Goal: Task Accomplishment & Management: Complete application form

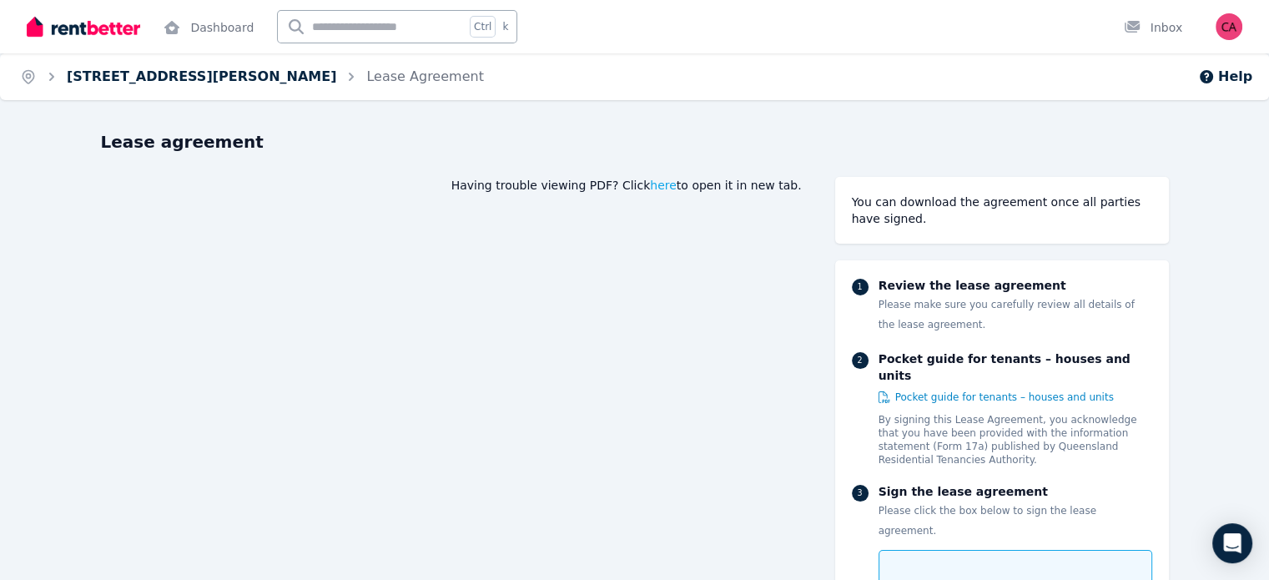
click at [186, 79] on link "[STREET_ADDRESS][PERSON_NAME]" at bounding box center [201, 76] width 269 height 16
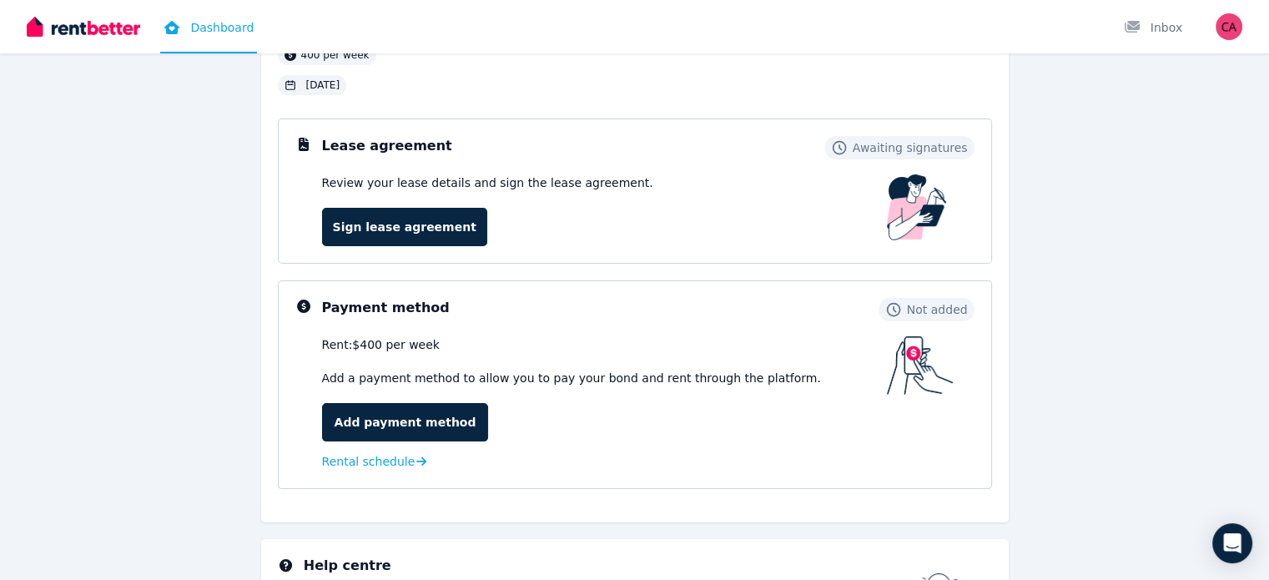
scroll to position [167, 0]
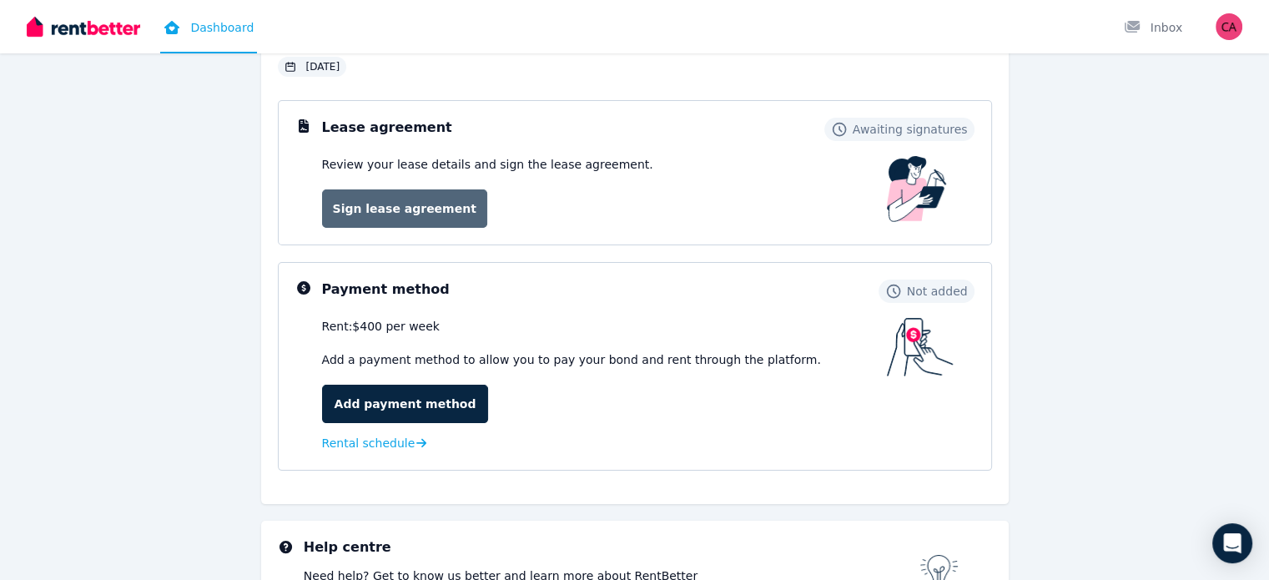
click at [400, 209] on link "Sign lease agreement" at bounding box center [404, 208] width 165 height 38
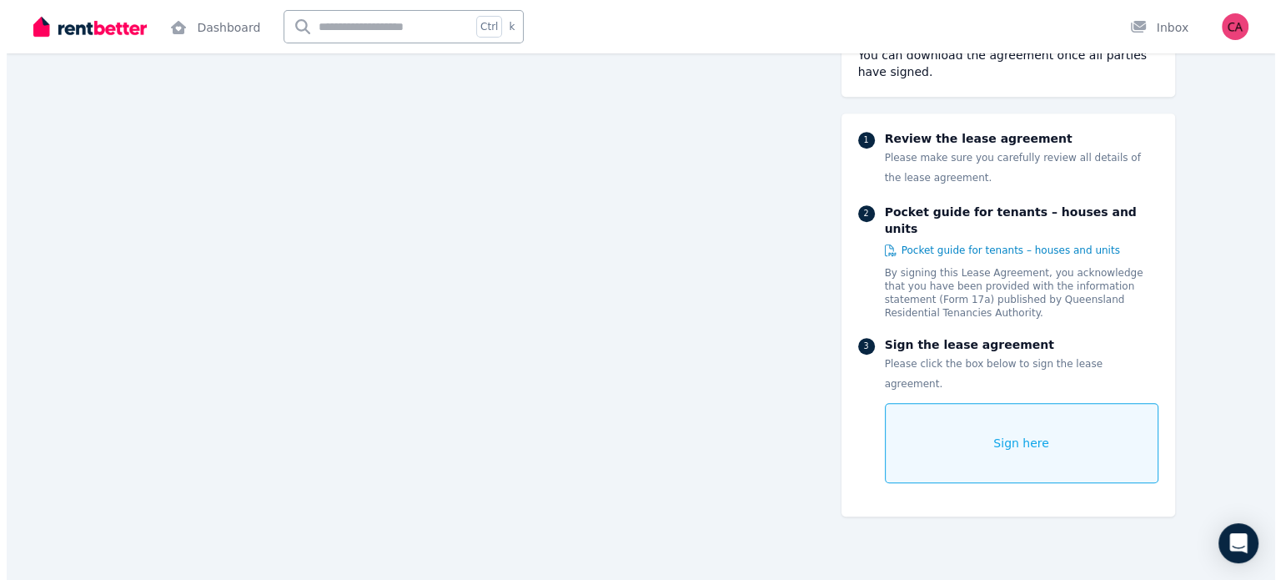
scroll to position [13371, 0]
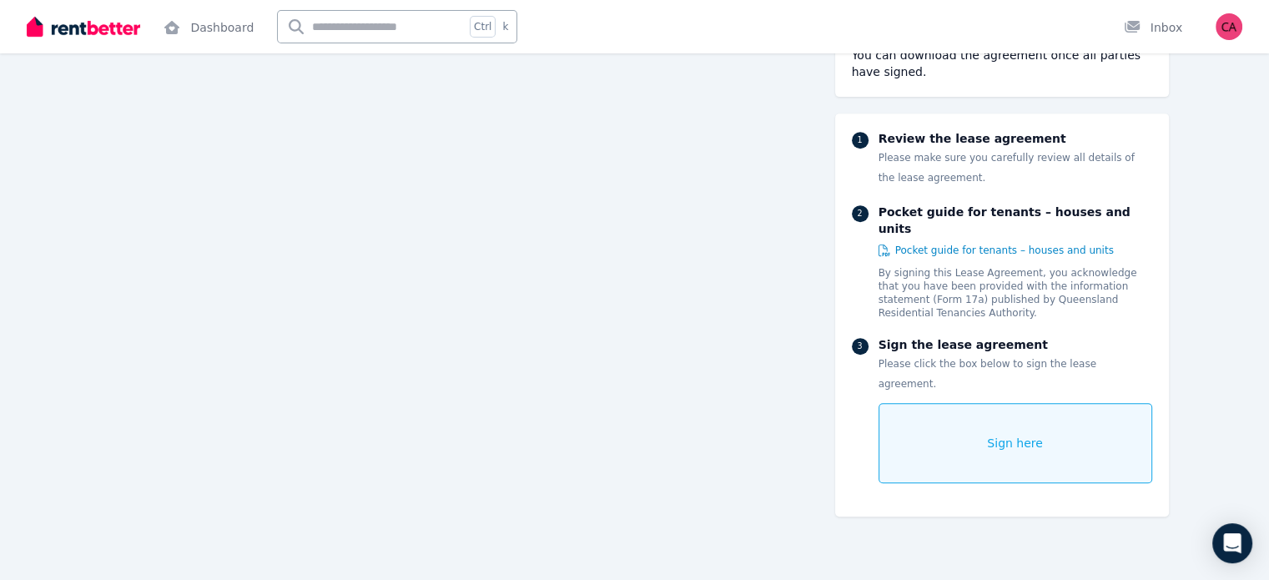
click at [1152, 403] on div "Sign here" at bounding box center [1015, 443] width 274 height 80
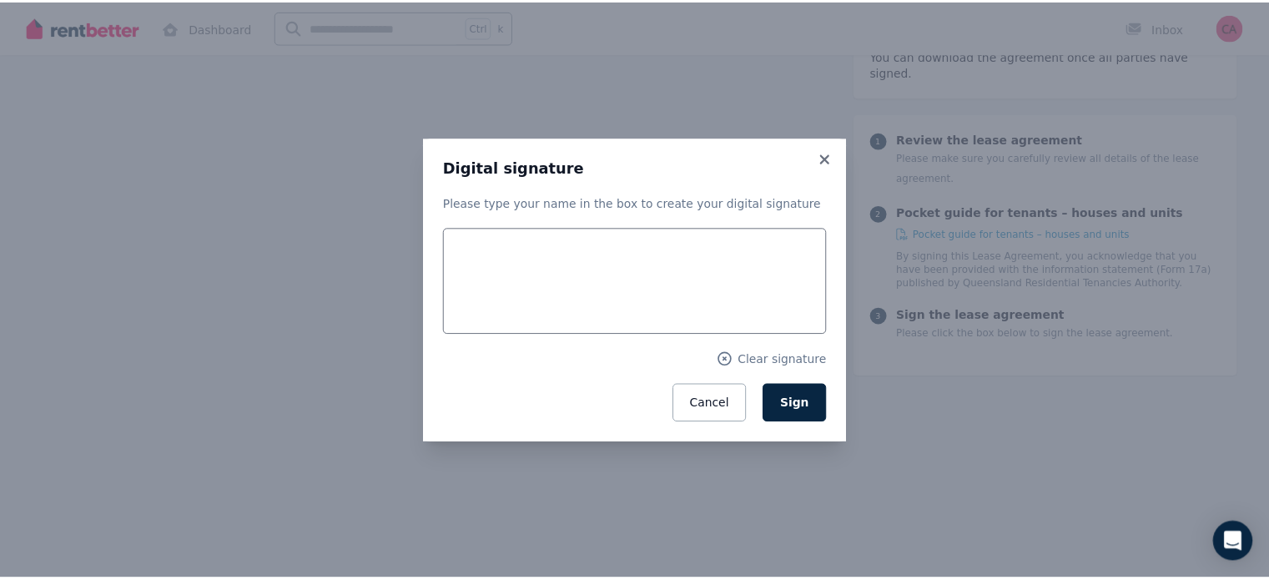
scroll to position [13380, 0]
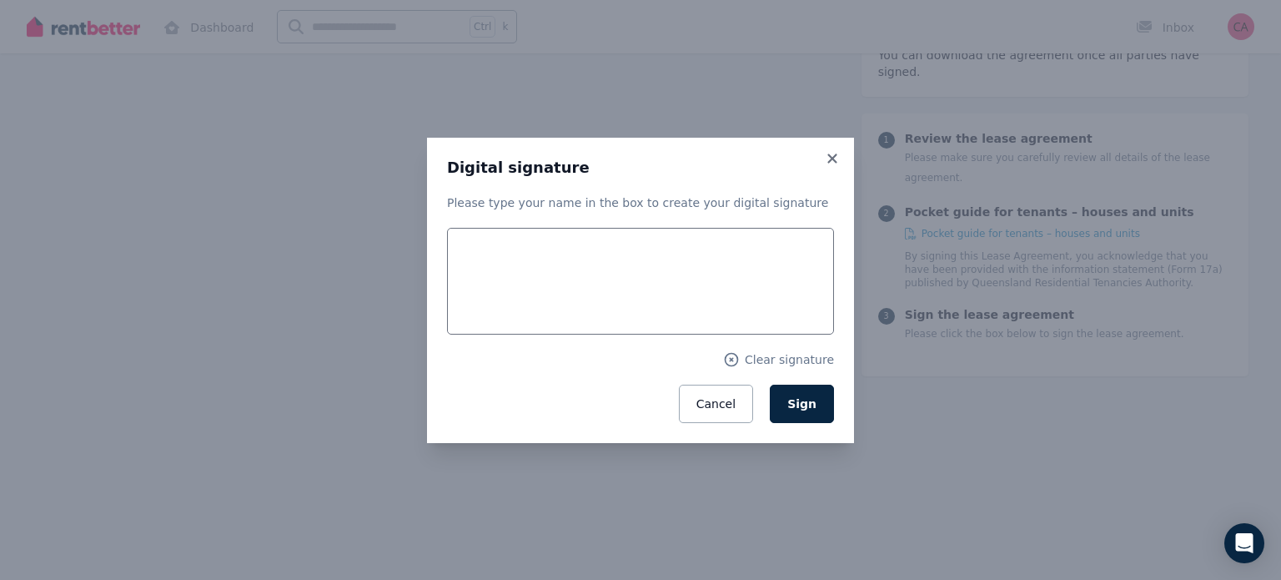
click at [840, 163] on icon at bounding box center [832, 158] width 17 height 15
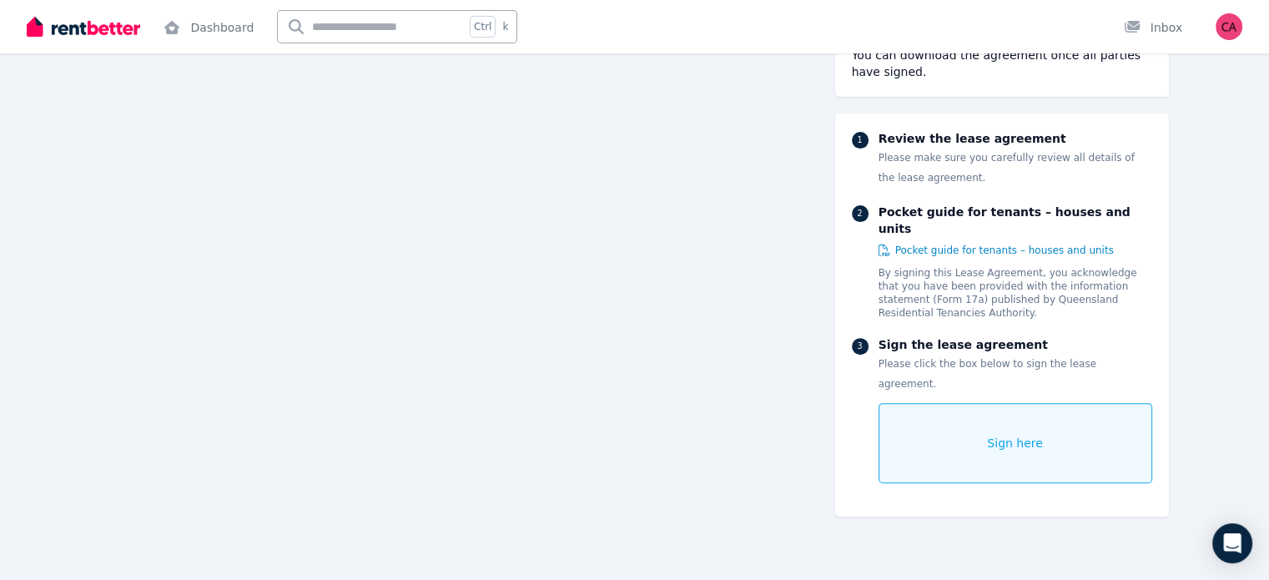
scroll to position [0, 0]
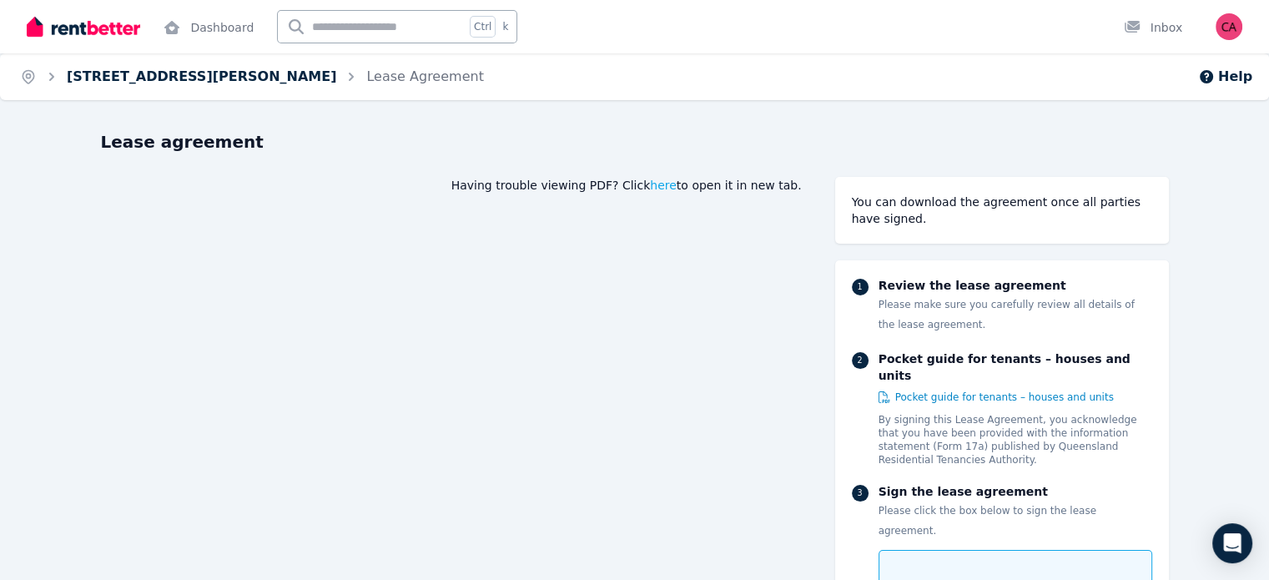
click at [117, 73] on link "[STREET_ADDRESS][PERSON_NAME]" at bounding box center [201, 76] width 269 height 16
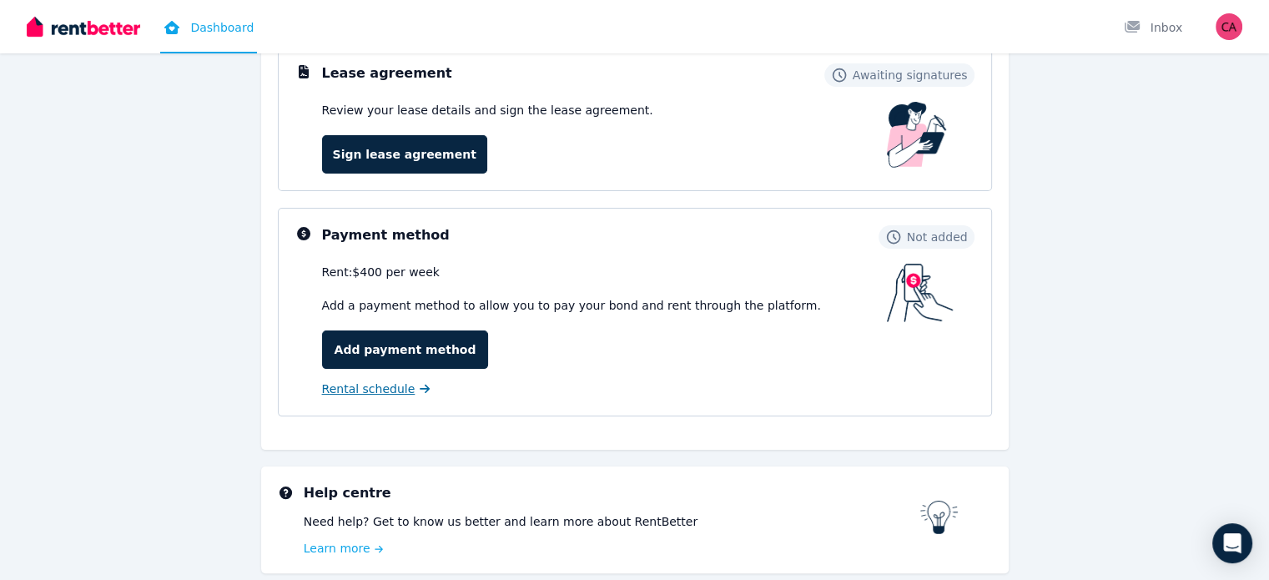
scroll to position [250, 0]
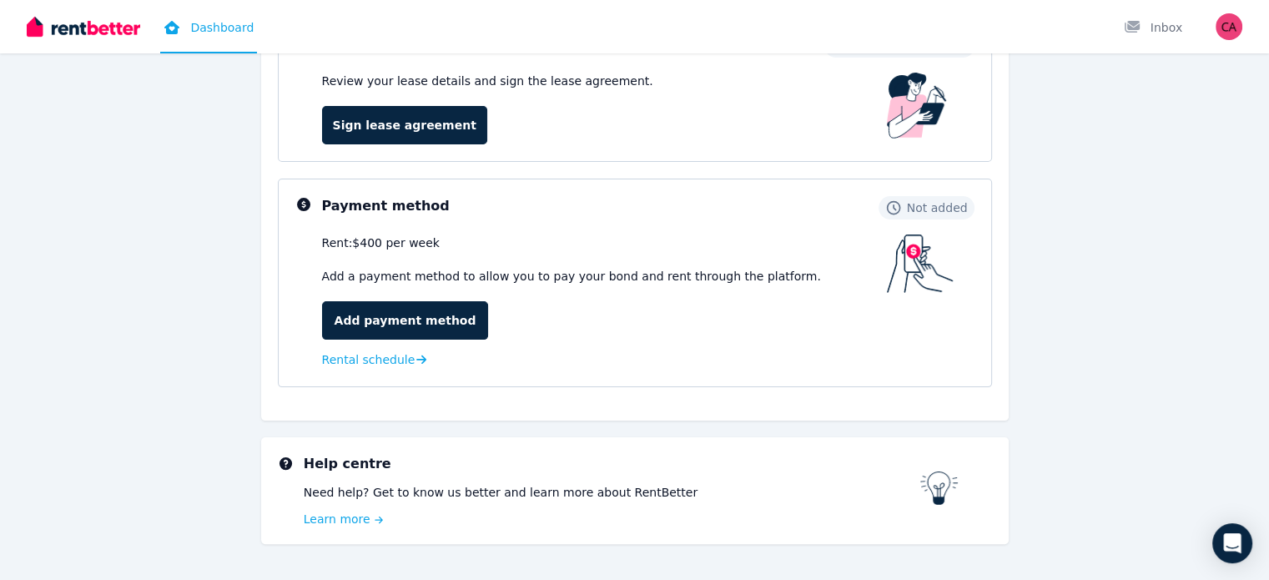
click at [373, 339] on div "Rent: $400 per week Add a payment method to allow you to pay your bond and rent…" at bounding box center [604, 301] width 565 height 135
click at [389, 316] on link "Add payment method" at bounding box center [405, 320] width 167 height 38
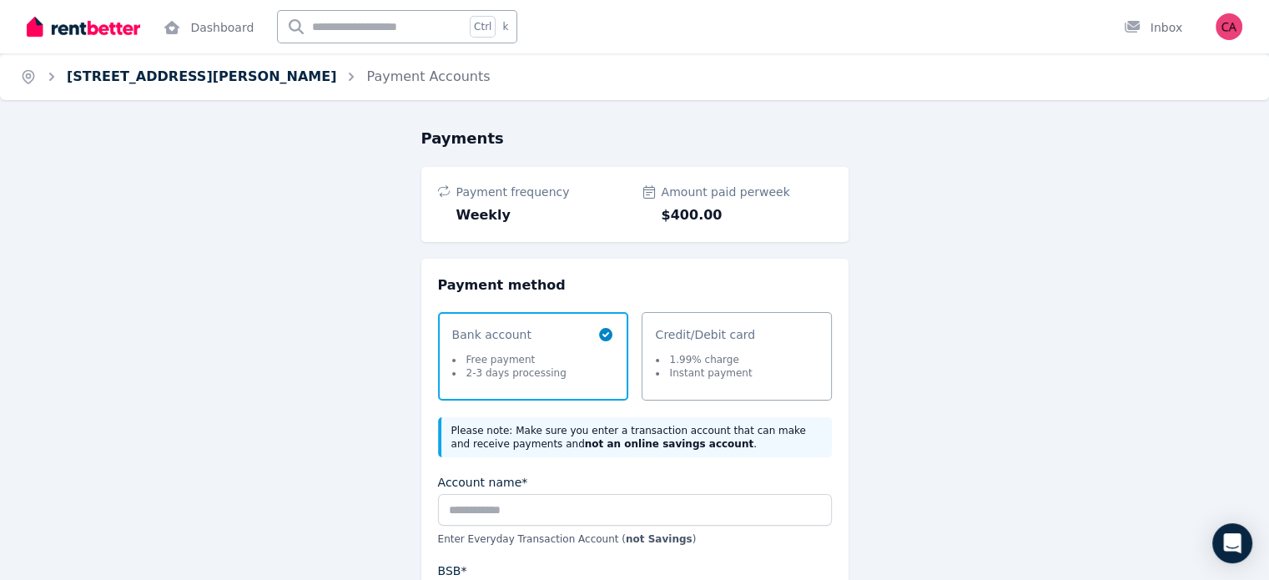
click at [104, 78] on link "[STREET_ADDRESS][PERSON_NAME]" at bounding box center [201, 76] width 269 height 16
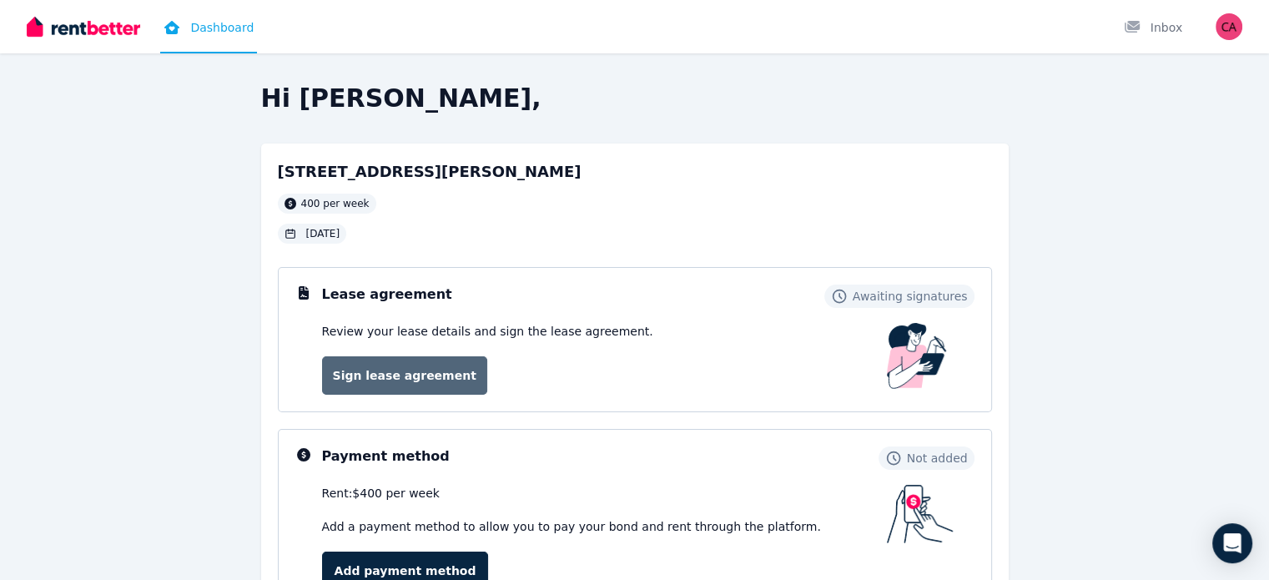
click at [444, 369] on link "Sign lease agreement" at bounding box center [404, 375] width 165 height 38
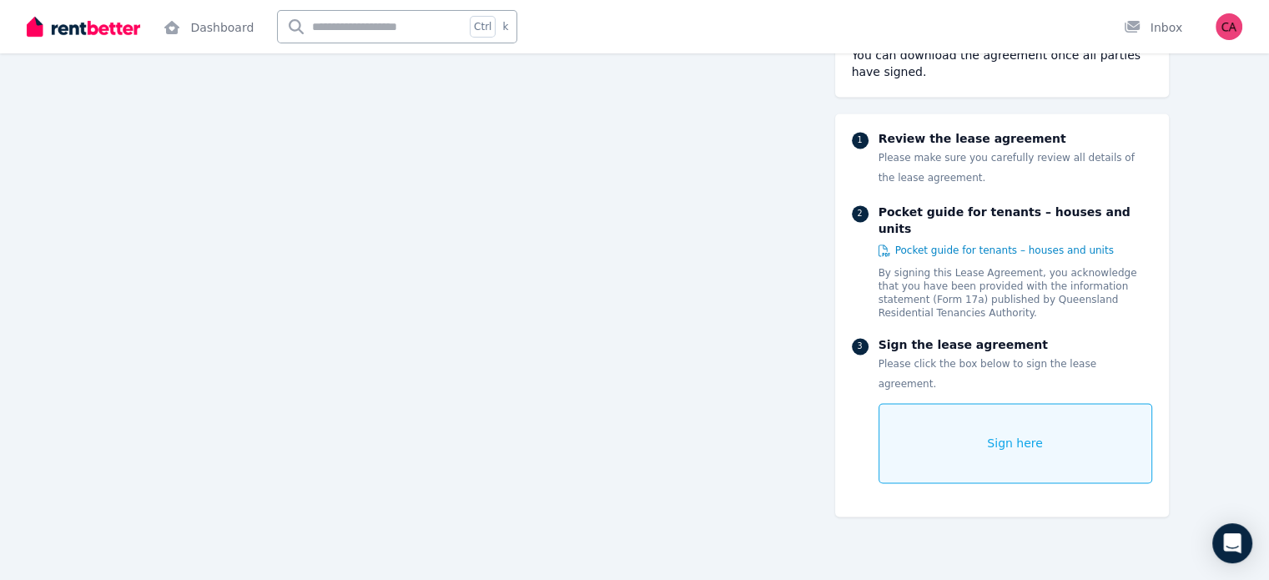
scroll to position [2789, 0]
click at [993, 403] on div "Sign here" at bounding box center [1015, 443] width 274 height 80
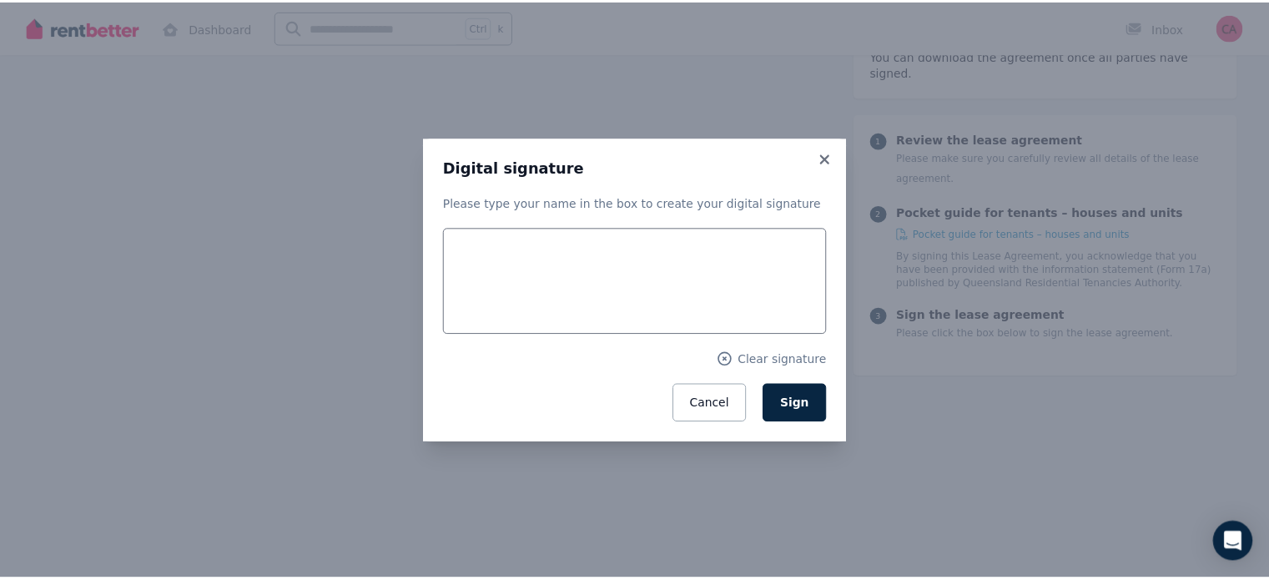
scroll to position [2706, 0]
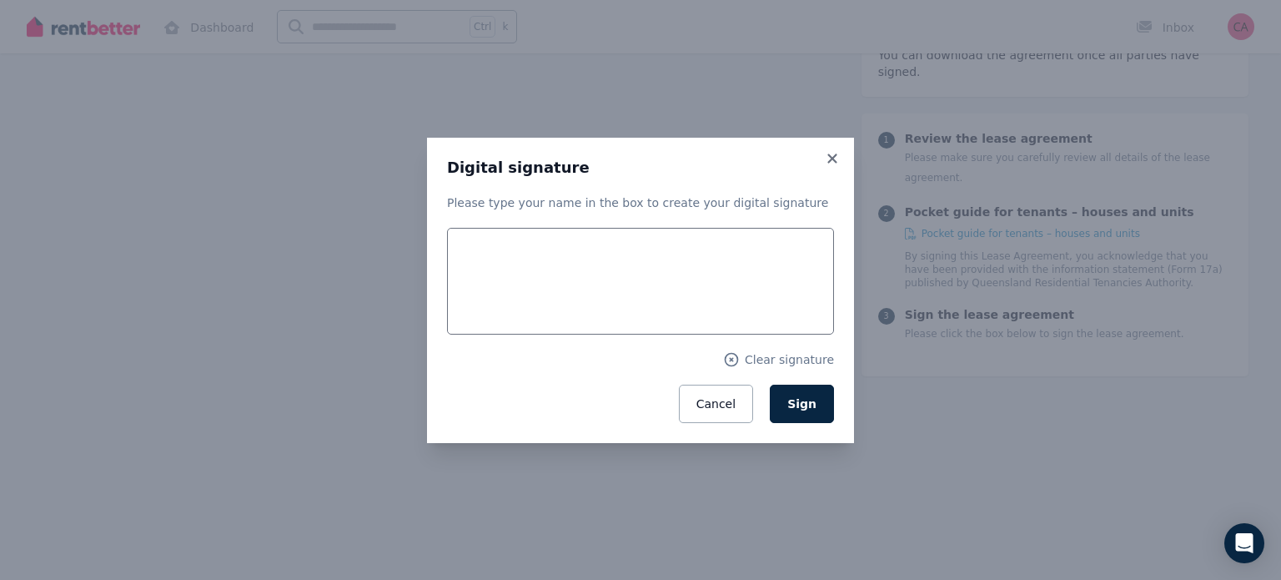
click at [917, 296] on div "Digital signature Please type your name in the box to create your digital signa…" at bounding box center [640, 290] width 1281 height 580
click at [570, 379] on form "Clear signature Cancel Sign" at bounding box center [640, 325] width 387 height 195
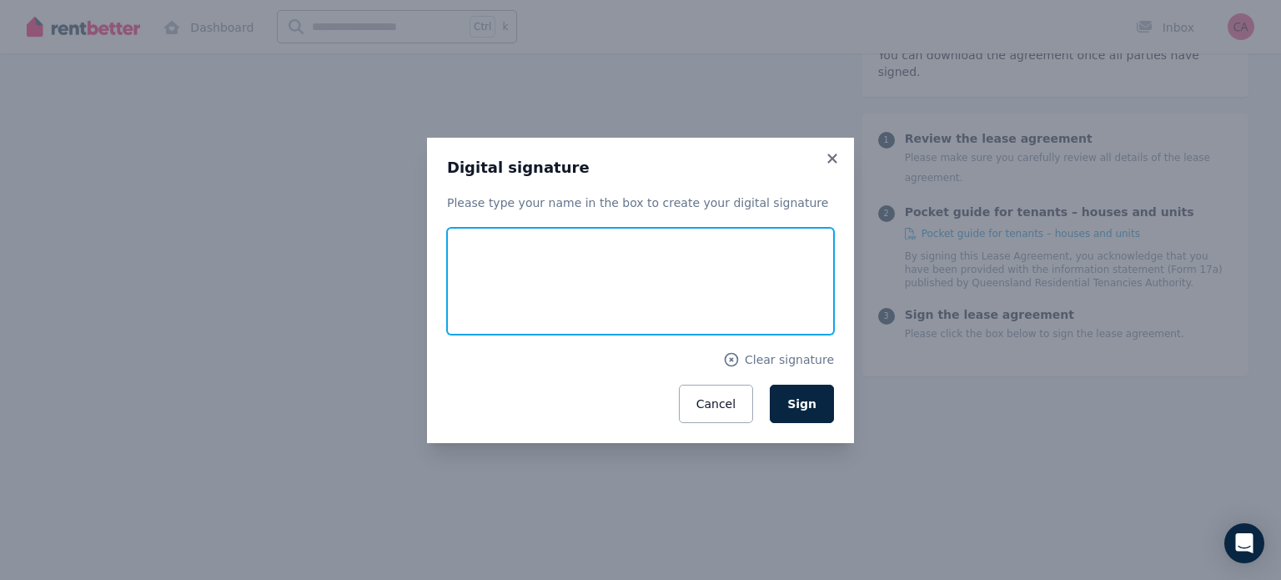
click at [572, 267] on input "text" at bounding box center [640, 281] width 387 height 107
type input "********"
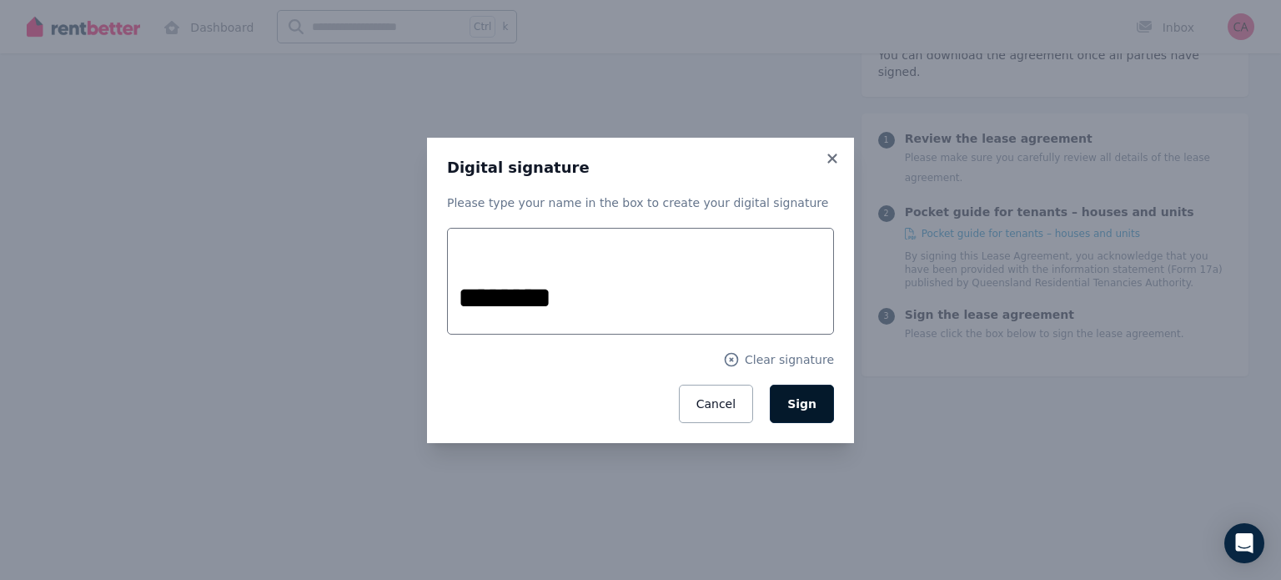
click at [822, 400] on button "Sign" at bounding box center [802, 403] width 64 height 38
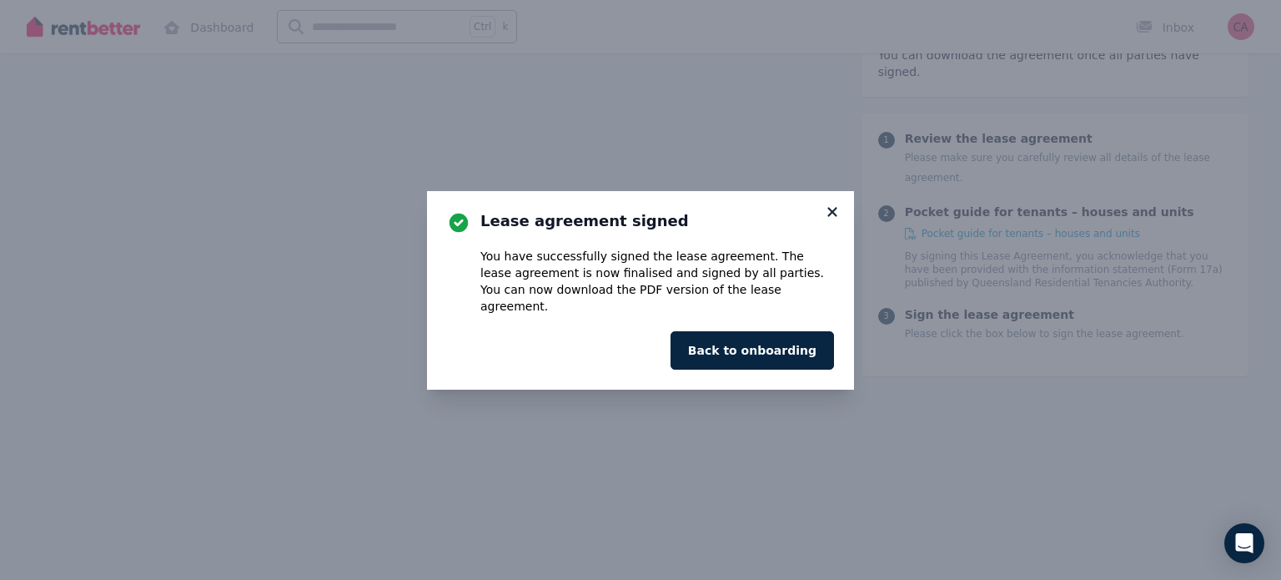
click at [834, 216] on icon at bounding box center [831, 211] width 9 height 9
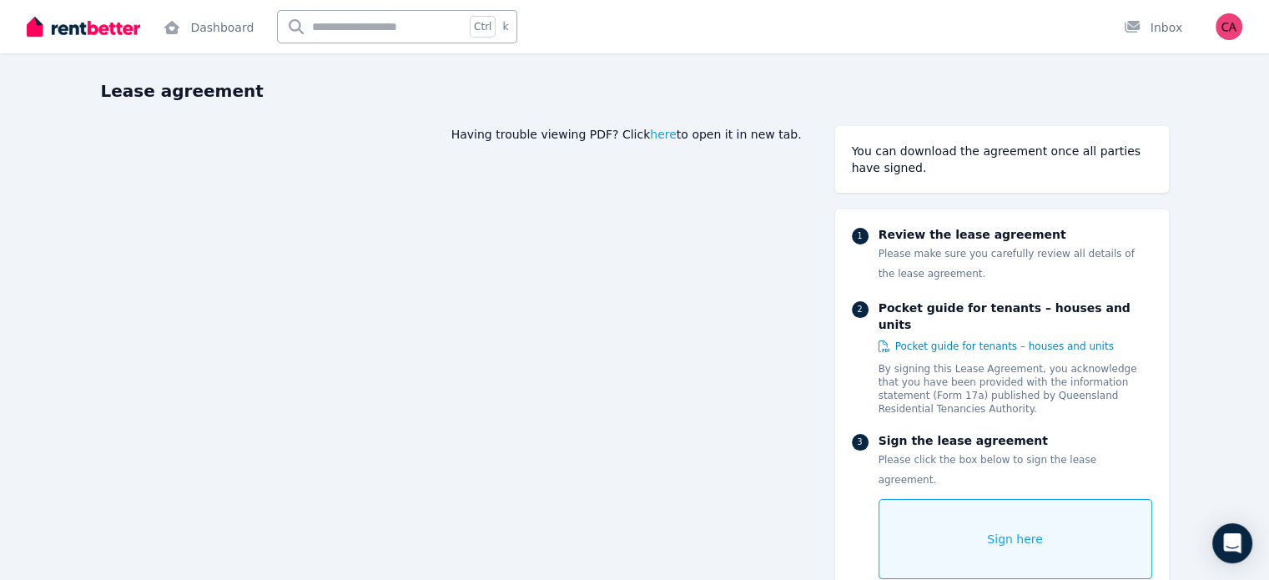
scroll to position [0, 0]
